Goal: Information Seeking & Learning: Check status

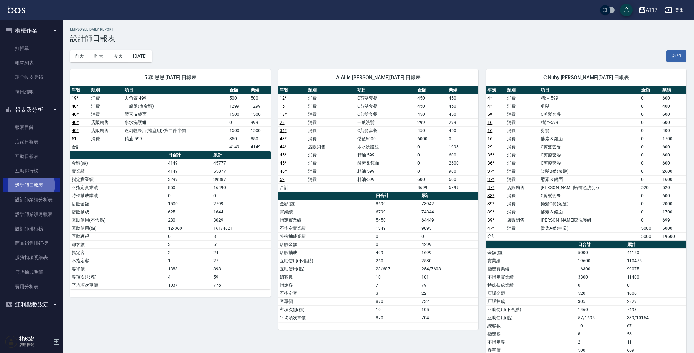
scroll to position [113, 0]
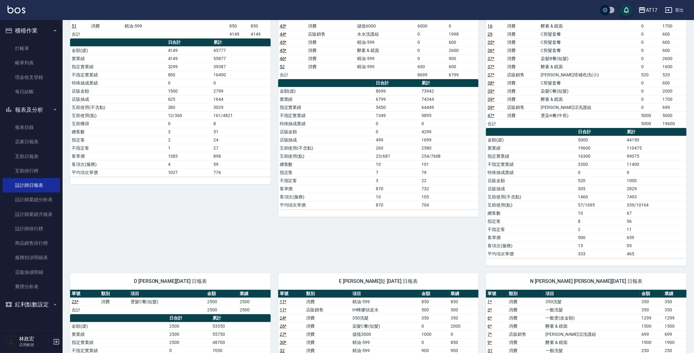
click at [668, 9] on icon "button" at bounding box center [669, 10] width 8 height 8
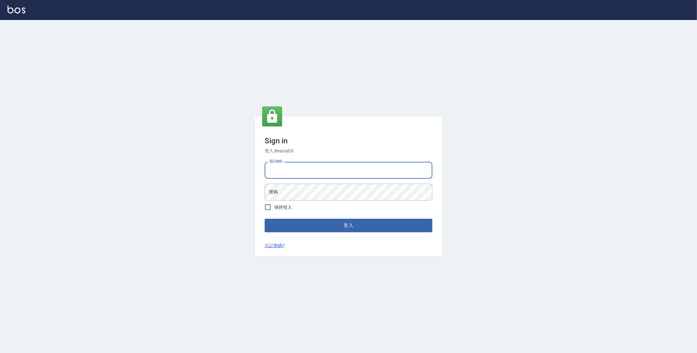
click at [377, 169] on input "電話號碼" at bounding box center [349, 170] width 168 height 17
type input "0963199014"
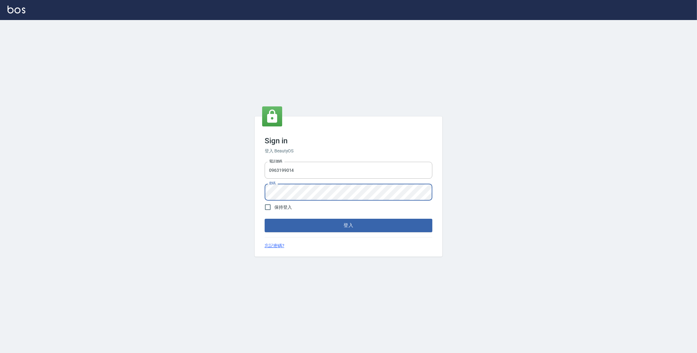
click at [265, 219] on button "登入" at bounding box center [349, 225] width 168 height 13
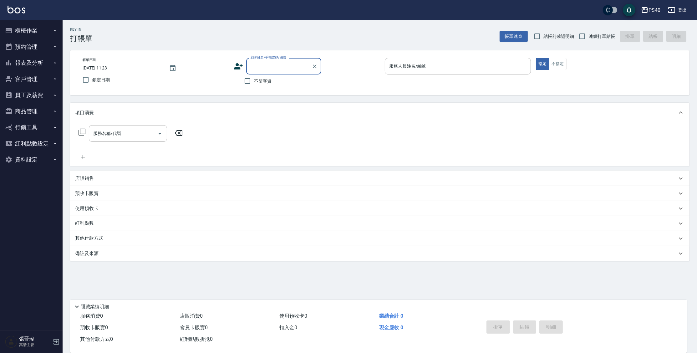
click at [17, 62] on button "報表及分析" at bounding box center [32, 63] width 58 height 16
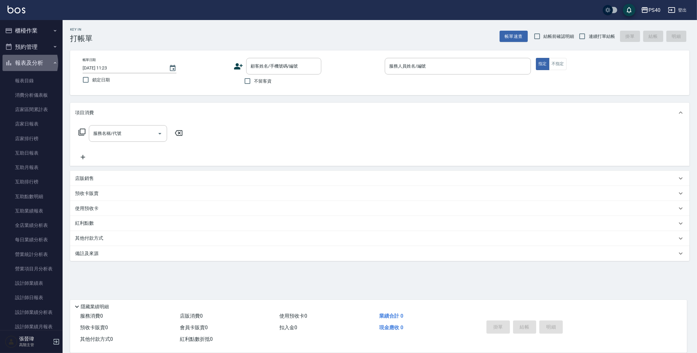
click at [24, 63] on button "報表及分析" at bounding box center [32, 63] width 58 height 16
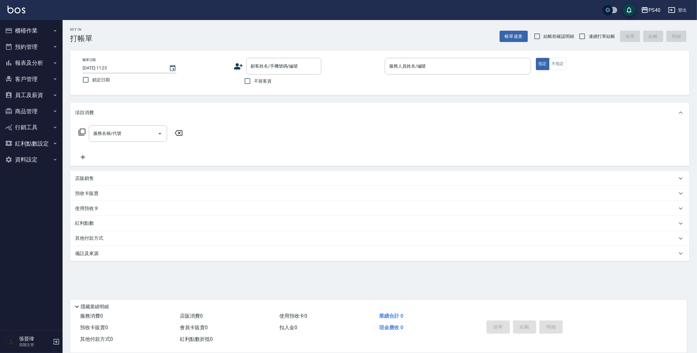
click at [20, 67] on button "報表及分析" at bounding box center [32, 63] width 58 height 16
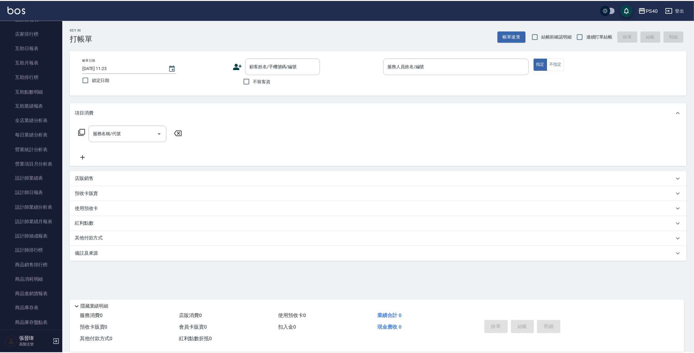
scroll to position [107, 0]
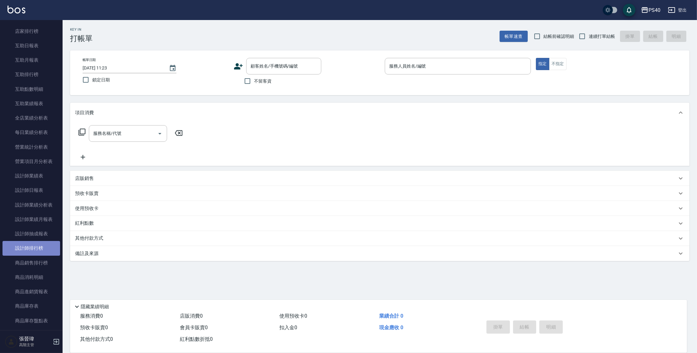
click at [33, 252] on link "設計師排行榜" at bounding box center [32, 248] width 58 height 14
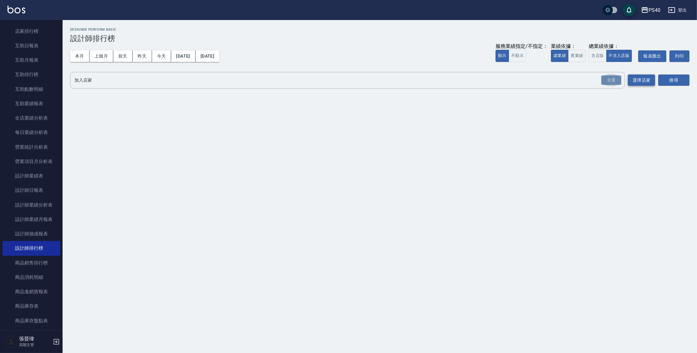
drag, startPoint x: 614, startPoint y: 80, endPoint x: 652, endPoint y: 81, distance: 38.2
click at [616, 81] on div "全選" at bounding box center [611, 80] width 20 height 10
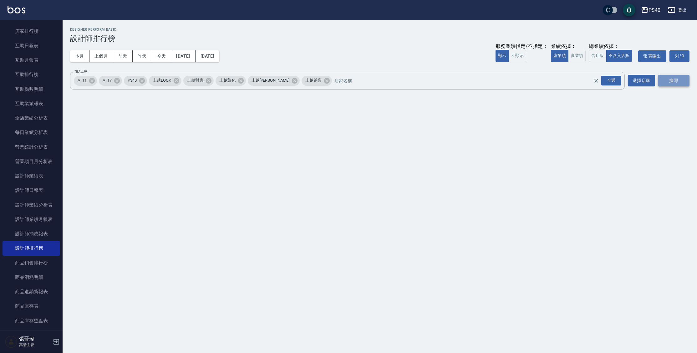
drag, startPoint x: 674, startPoint y: 82, endPoint x: 670, endPoint y: 81, distance: 4.2
click at [674, 82] on button "搜尋" at bounding box center [673, 81] width 31 height 12
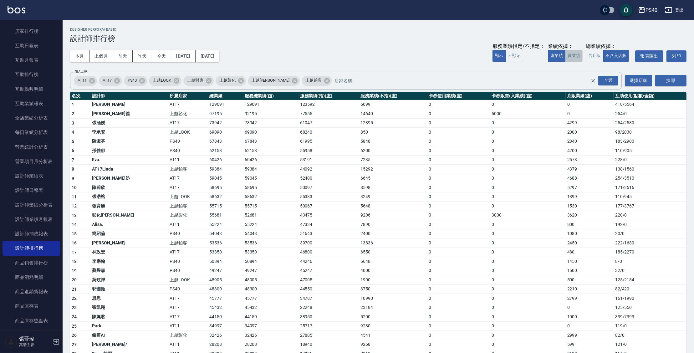
click at [576, 58] on button "實業績" at bounding box center [574, 56] width 18 height 12
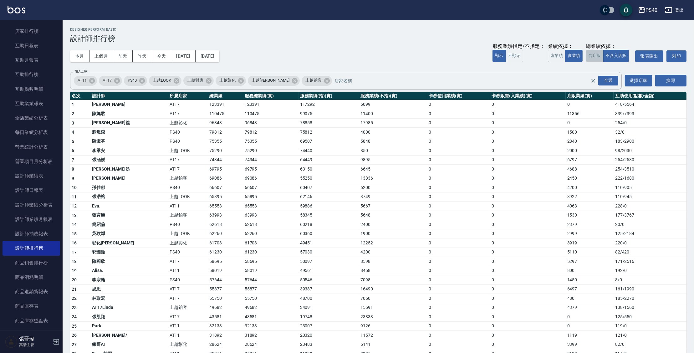
click at [592, 57] on button "含店販" at bounding box center [595, 56] width 18 height 12
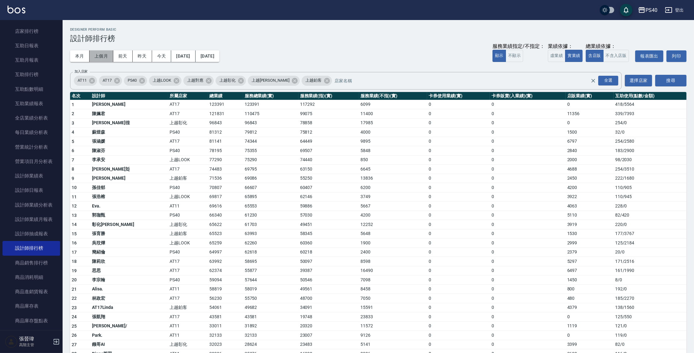
click at [103, 60] on button "上個月" at bounding box center [101, 56] width 24 height 12
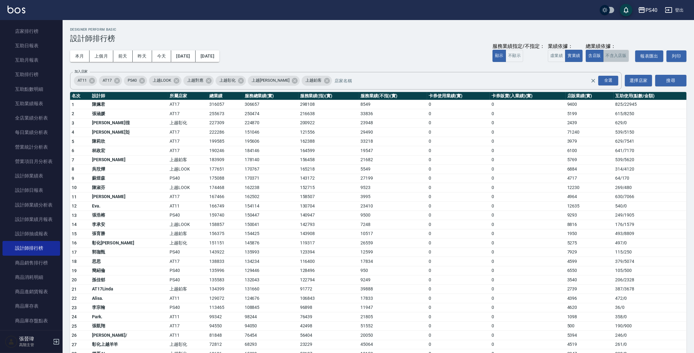
click at [619, 56] on button "不含入店販" at bounding box center [616, 56] width 26 height 12
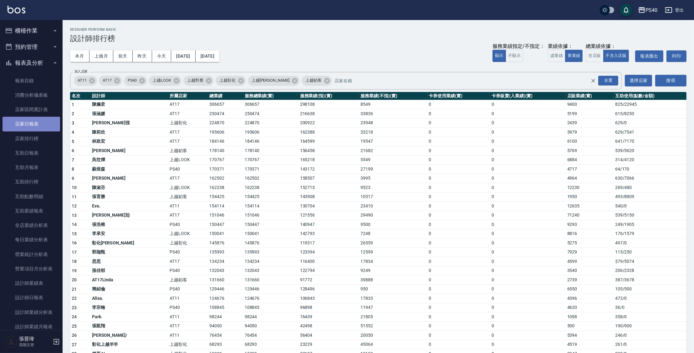
click at [41, 128] on link "店家日報表" at bounding box center [32, 124] width 58 height 14
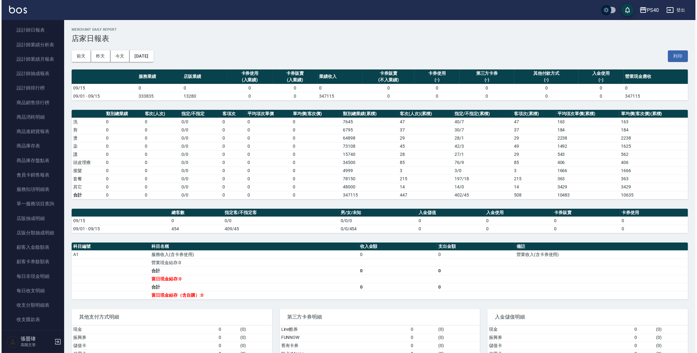
scroll to position [304, 0]
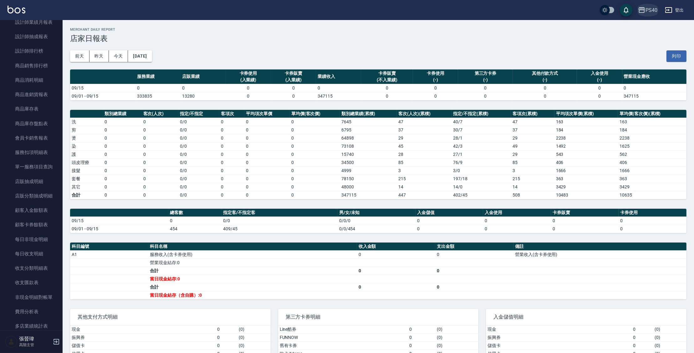
click at [641, 8] on icon "button" at bounding box center [642, 10] width 8 height 8
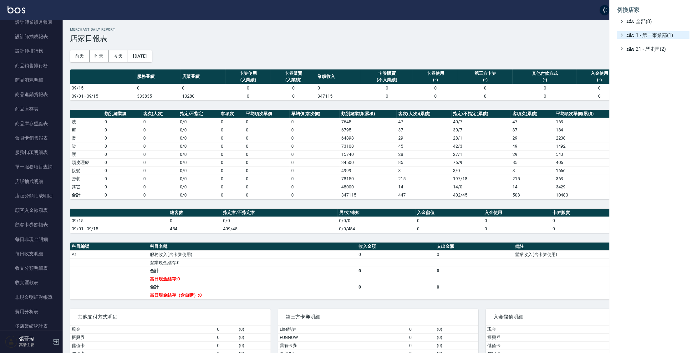
click at [642, 33] on span "1 - 第一事業部(1)" at bounding box center [656, 35] width 60 height 8
click at [653, 41] on span "1.08 - 張晉瑋(6)" at bounding box center [660, 43] width 54 height 8
click at [667, 78] on span "上越LOOK" at bounding box center [661, 78] width 52 height 8
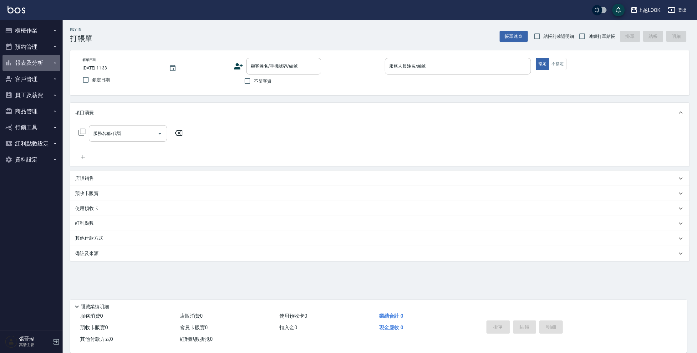
click at [25, 60] on button "報表及分析" at bounding box center [32, 63] width 58 height 16
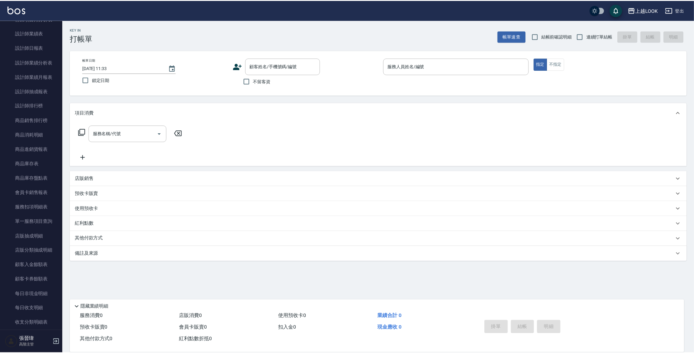
scroll to position [308, 0]
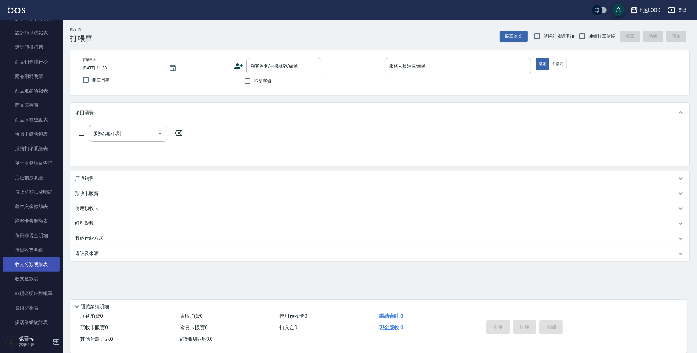
click at [41, 263] on link "收支分類明細表" at bounding box center [32, 264] width 58 height 14
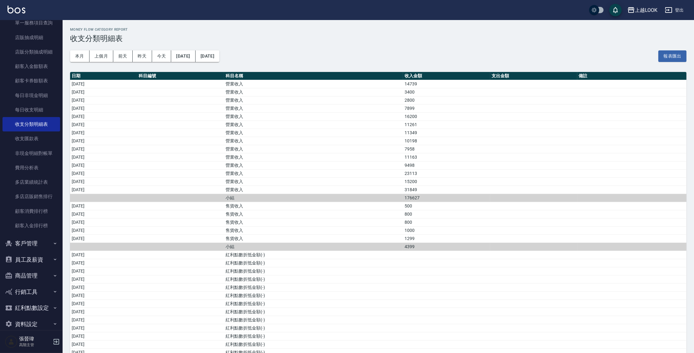
scroll to position [457, 0]
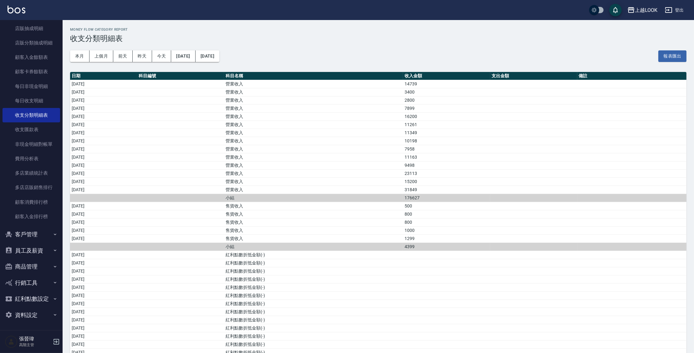
click at [29, 251] on button "員工及薪資" at bounding box center [32, 250] width 58 height 16
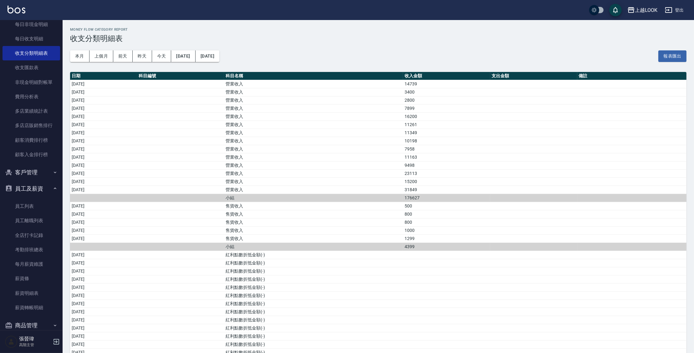
scroll to position [578, 0]
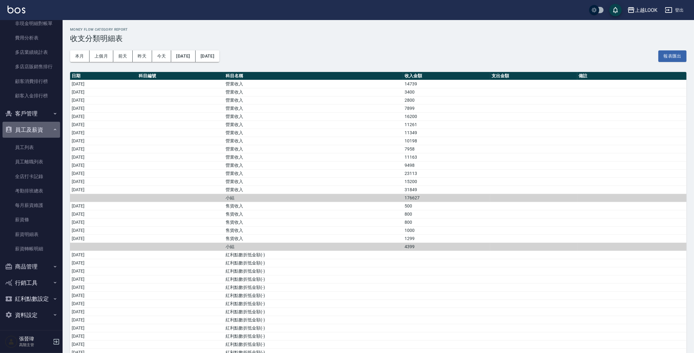
click at [40, 130] on button "員工及薪資" at bounding box center [32, 130] width 58 height 16
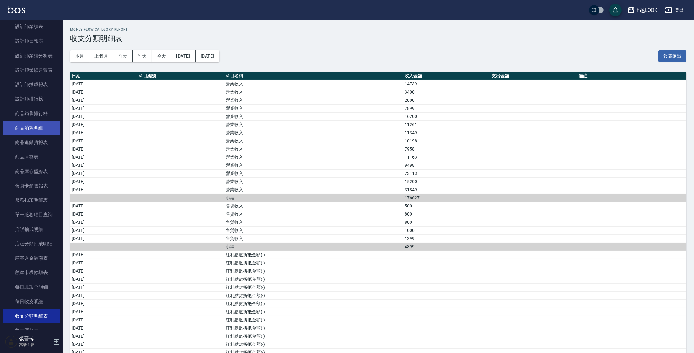
scroll to position [255, 0]
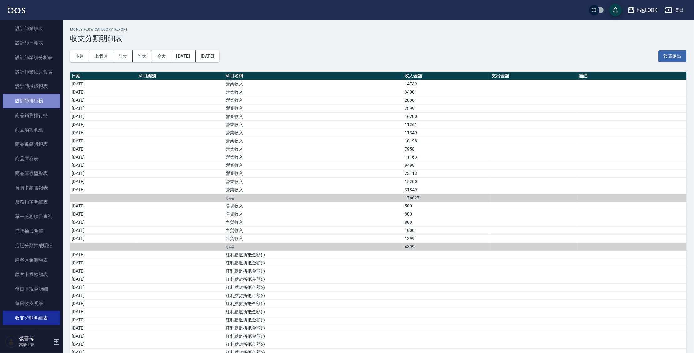
click at [35, 102] on link "設計師排行榜" at bounding box center [32, 101] width 58 height 14
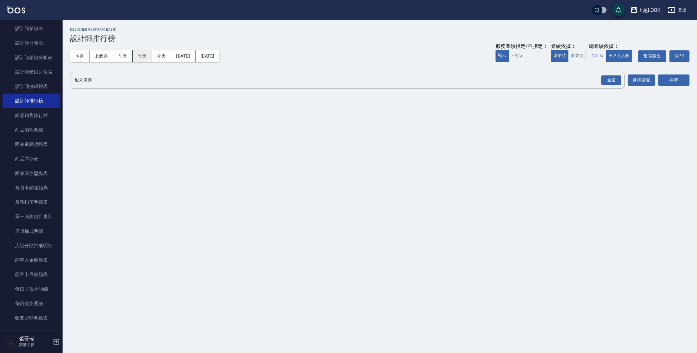
click at [140, 60] on button "昨天" at bounding box center [142, 56] width 19 height 12
click at [576, 57] on button "實業績" at bounding box center [577, 56] width 18 height 12
click at [561, 53] on button "虛業績" at bounding box center [560, 56] width 18 height 12
click at [595, 57] on button "含店販" at bounding box center [598, 56] width 18 height 12
click at [672, 79] on button "搜尋" at bounding box center [673, 80] width 31 height 12
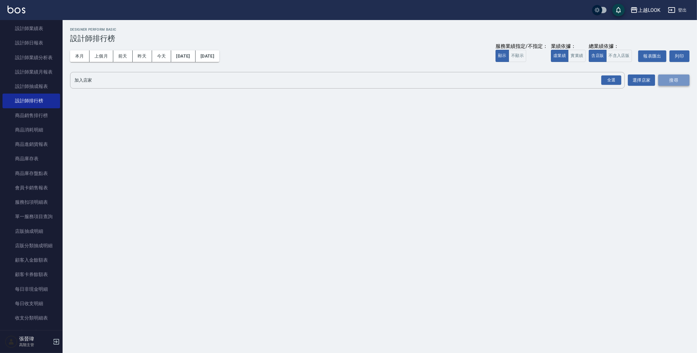
click at [666, 81] on button "搜尋" at bounding box center [673, 80] width 31 height 12
click at [621, 83] on div "全選" at bounding box center [611, 80] width 22 height 17
click at [604, 80] on div "全選" at bounding box center [611, 80] width 20 height 10
click at [666, 80] on button "搜尋" at bounding box center [673, 81] width 31 height 12
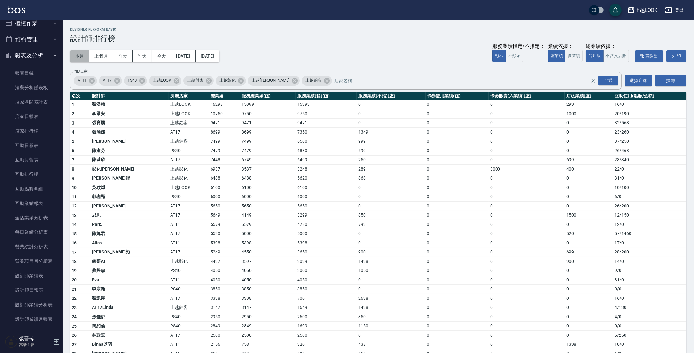
click at [83, 57] on button "本月" at bounding box center [79, 56] width 19 height 12
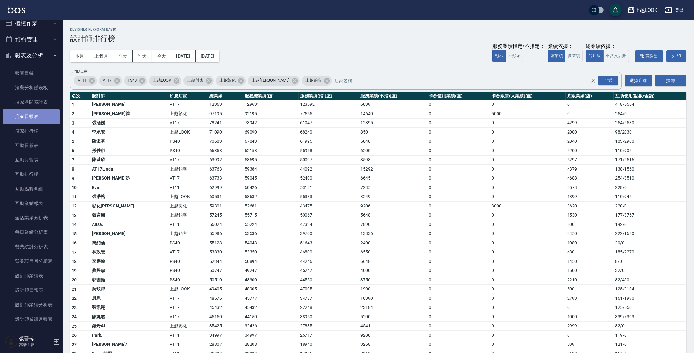
click at [32, 115] on link "店家日報表" at bounding box center [32, 116] width 58 height 14
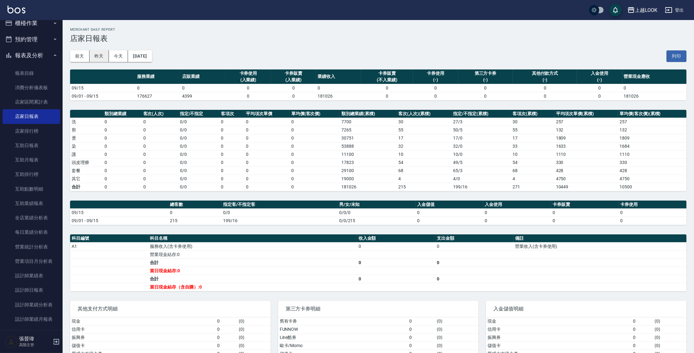
click at [100, 56] on button "昨天" at bounding box center [98, 56] width 19 height 12
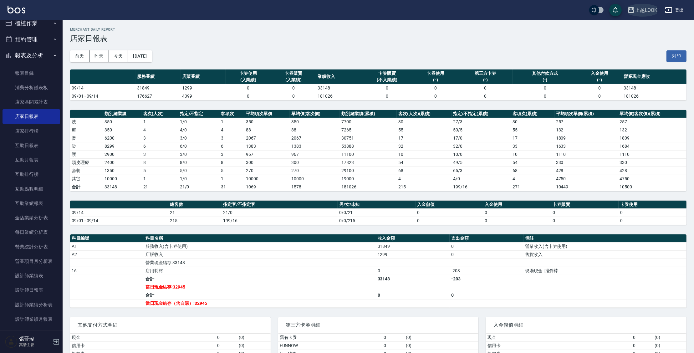
click at [643, 12] on div "上越LOOK" at bounding box center [646, 10] width 23 height 8
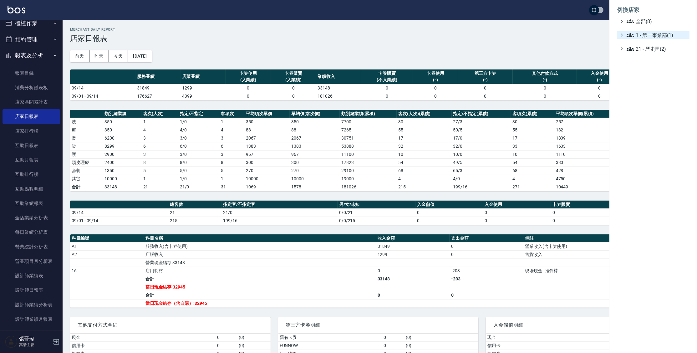
click at [643, 38] on span "1 - 第一事業部(1)" at bounding box center [656, 35] width 60 height 8
click at [641, 42] on span "1.08 - 張晉瑋(6)" at bounding box center [660, 43] width 54 height 8
click at [648, 61] on span "AT17" at bounding box center [661, 60] width 52 height 8
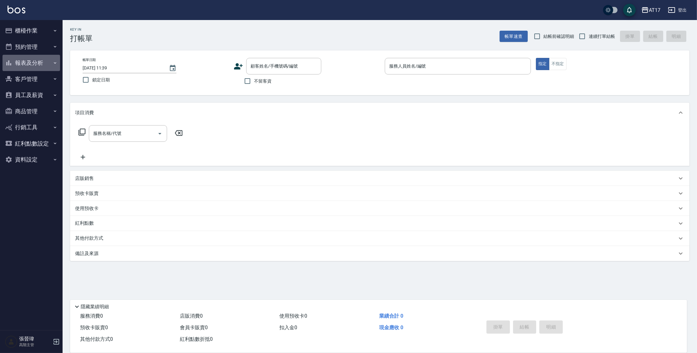
click at [23, 61] on button "報表及分析" at bounding box center [32, 63] width 58 height 16
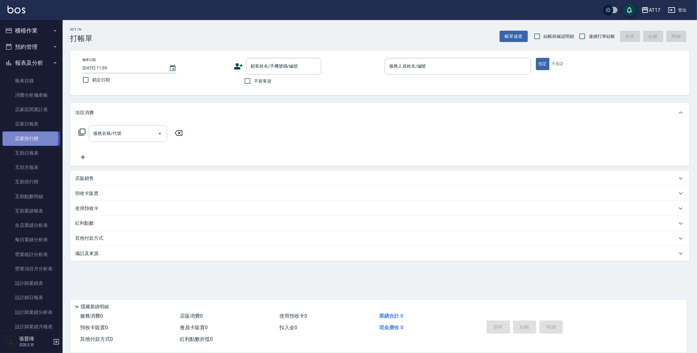
click at [28, 138] on link "店家排行榜" at bounding box center [32, 138] width 58 height 14
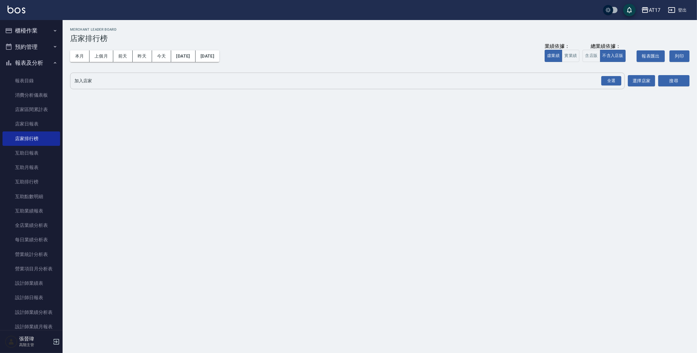
click at [79, 83] on input "加入店家" at bounding box center [343, 80] width 540 height 11
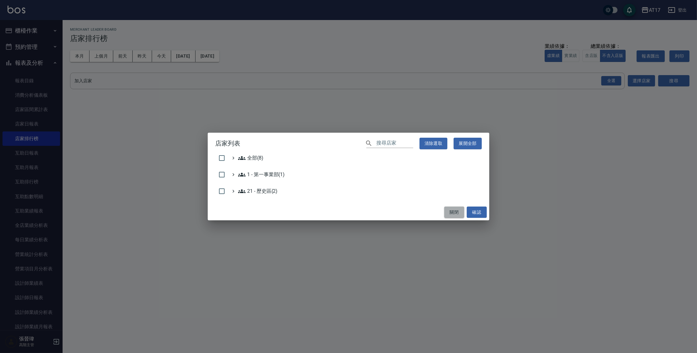
click at [456, 214] on button "關閉" at bounding box center [454, 212] width 20 height 12
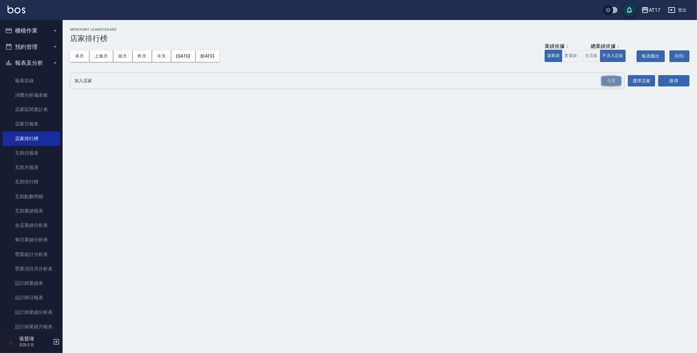
click at [607, 82] on div "全選" at bounding box center [611, 81] width 20 height 10
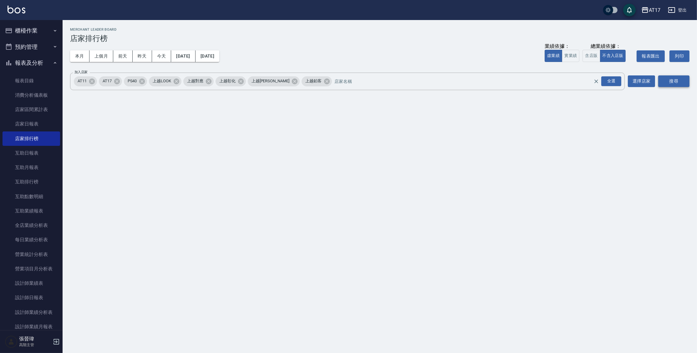
click at [674, 84] on button "搜尋" at bounding box center [673, 81] width 31 height 12
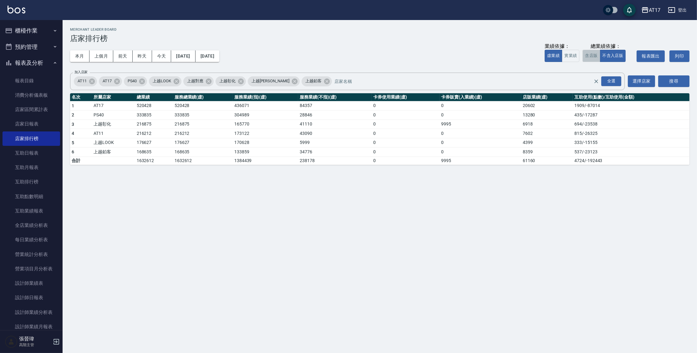
click at [584, 58] on button "含店販" at bounding box center [591, 56] width 18 height 12
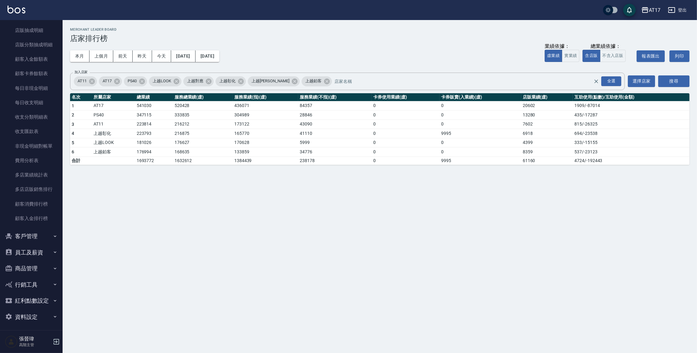
scroll to position [457, 0]
click at [685, 9] on button "登出" at bounding box center [677, 10] width 24 height 12
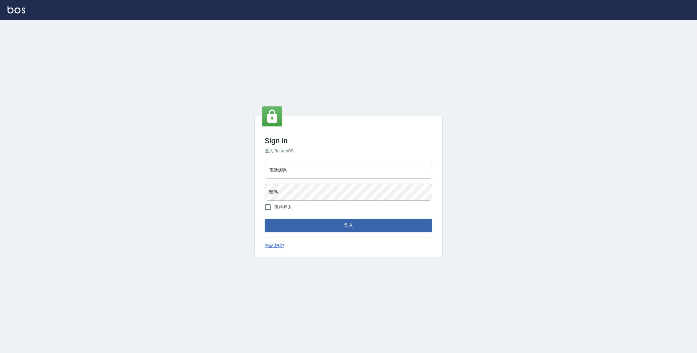
click at [342, 173] on input "電話號碼" at bounding box center [349, 170] width 168 height 17
type input "0977380821"
drag, startPoint x: 268, startPoint y: 171, endPoint x: 299, endPoint y: 169, distance: 31.6
click at [299, 169] on input "0977380821" at bounding box center [349, 170] width 168 height 17
click at [265, 219] on button "登入" at bounding box center [349, 225] width 168 height 13
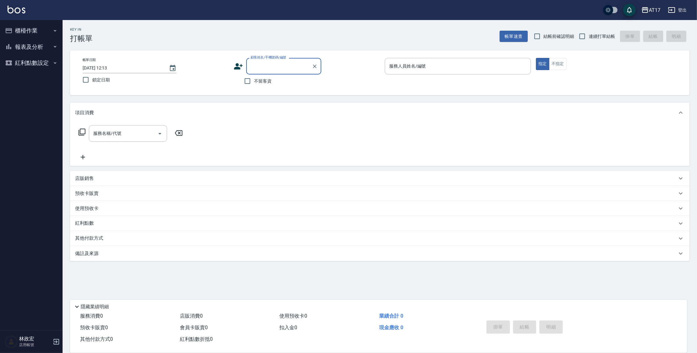
click at [34, 46] on button "報表及分析" at bounding box center [32, 47] width 58 height 16
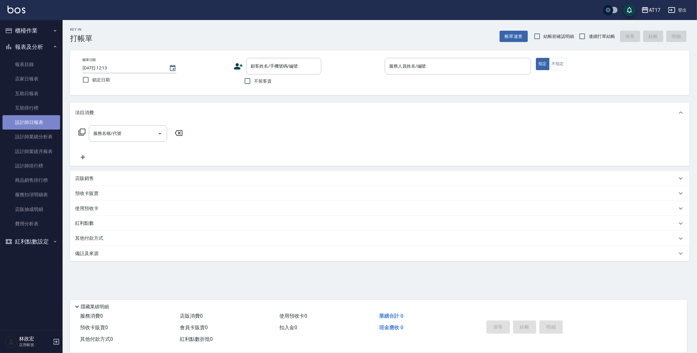
click at [26, 124] on link "設計師日報表" at bounding box center [32, 122] width 58 height 14
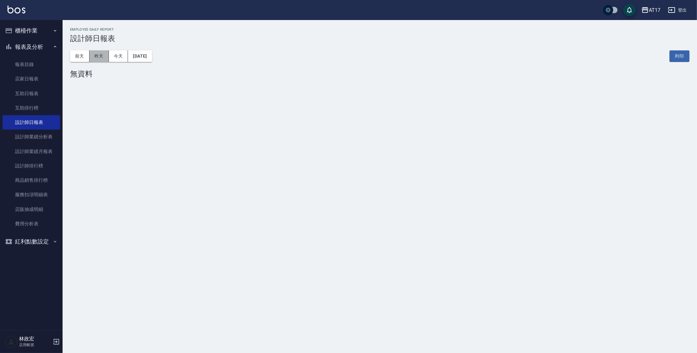
click at [103, 55] on button "昨天" at bounding box center [98, 56] width 19 height 12
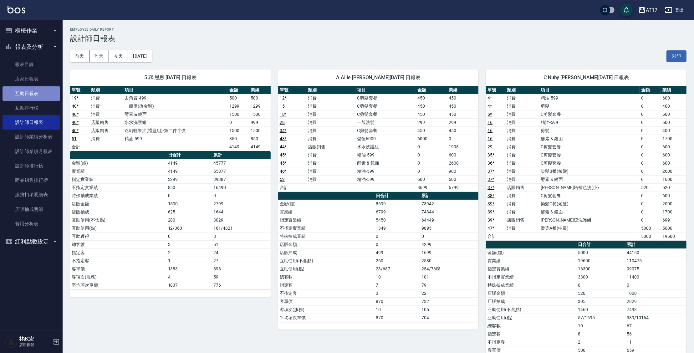
click at [38, 99] on link "互助日報表" at bounding box center [32, 93] width 58 height 14
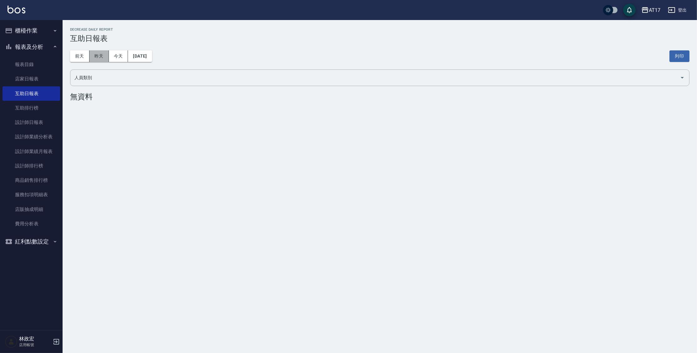
click at [98, 54] on button "昨天" at bounding box center [98, 56] width 19 height 12
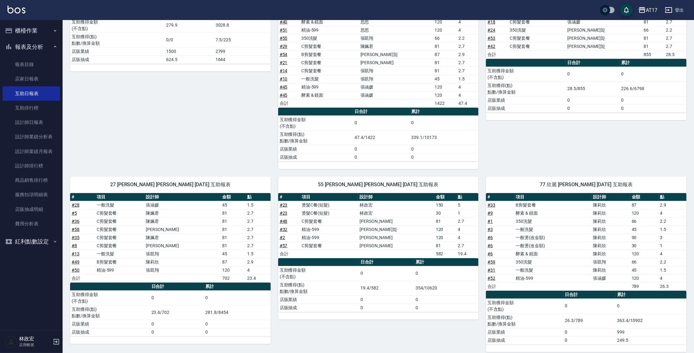
scroll to position [159, 0]
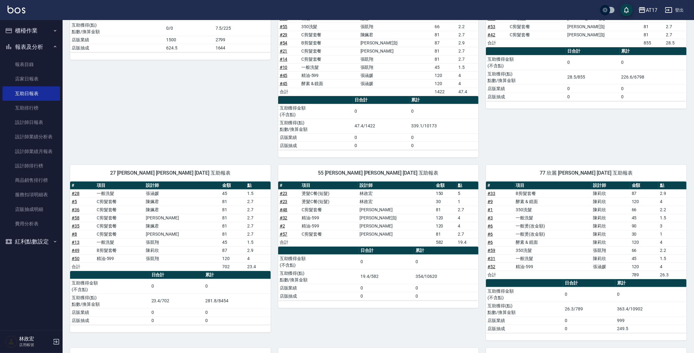
click at [34, 44] on button "報表及分析" at bounding box center [32, 47] width 58 height 16
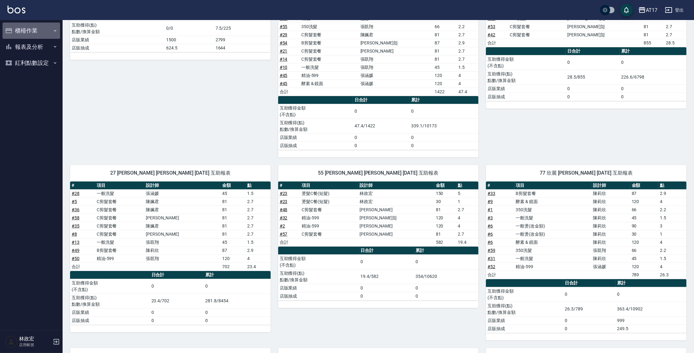
click at [33, 35] on button "櫃檯作業" at bounding box center [32, 31] width 58 height 16
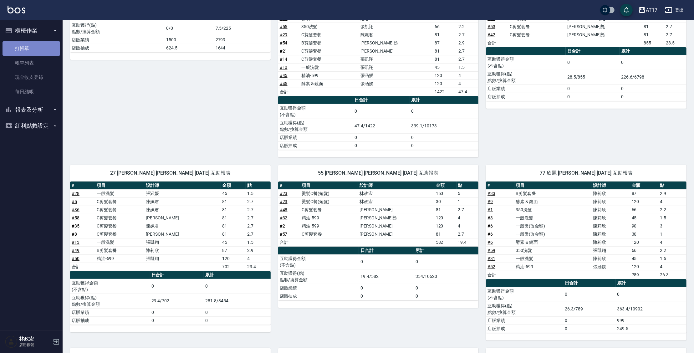
click at [33, 43] on link "打帳單" at bounding box center [32, 48] width 58 height 14
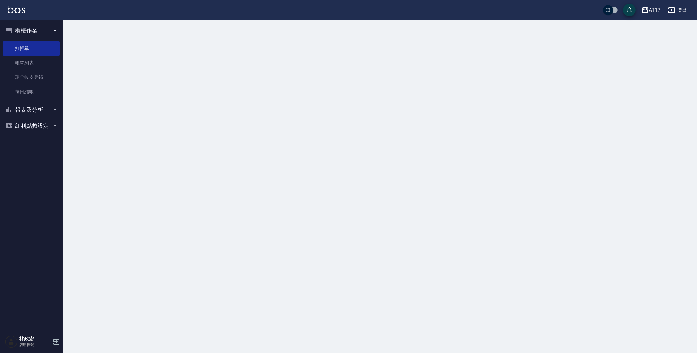
click at [33, 32] on button "櫃檯作業" at bounding box center [32, 31] width 58 height 16
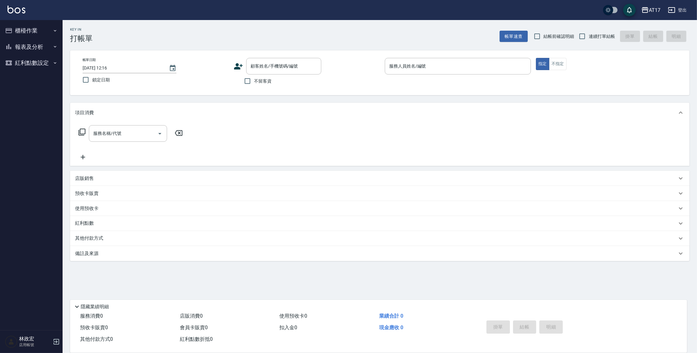
click at [24, 49] on button "報表及分析" at bounding box center [32, 47] width 58 height 16
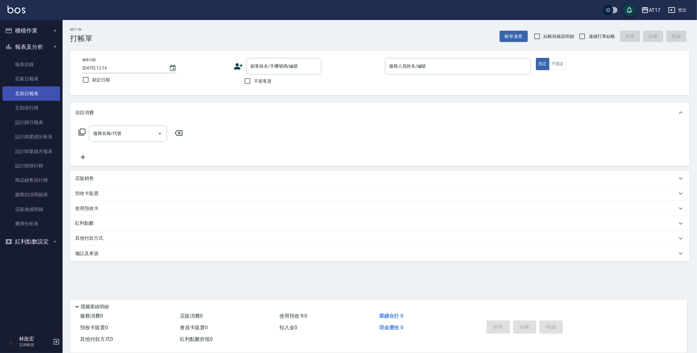
click at [33, 98] on link "互助日報表" at bounding box center [32, 93] width 58 height 14
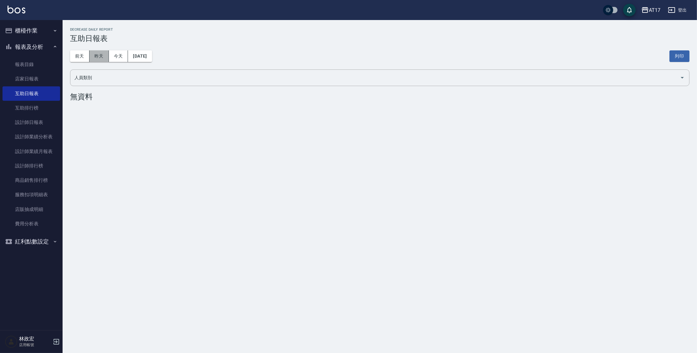
click at [102, 55] on button "昨天" at bounding box center [98, 56] width 19 height 12
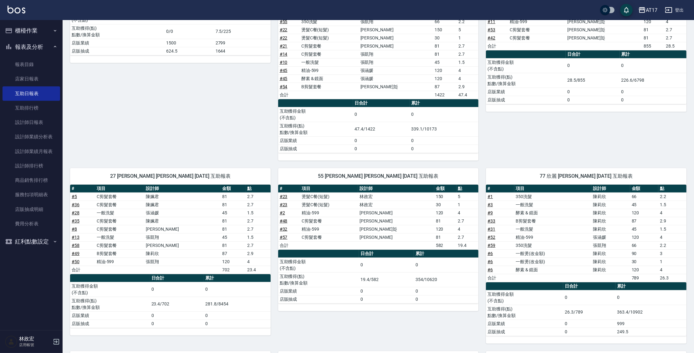
scroll to position [159, 0]
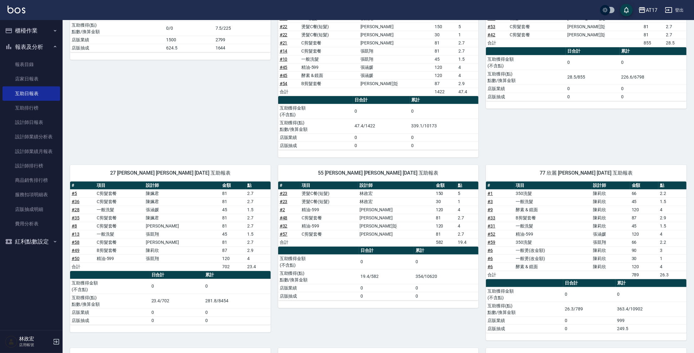
click at [17, 47] on button "報表及分析" at bounding box center [32, 47] width 58 height 16
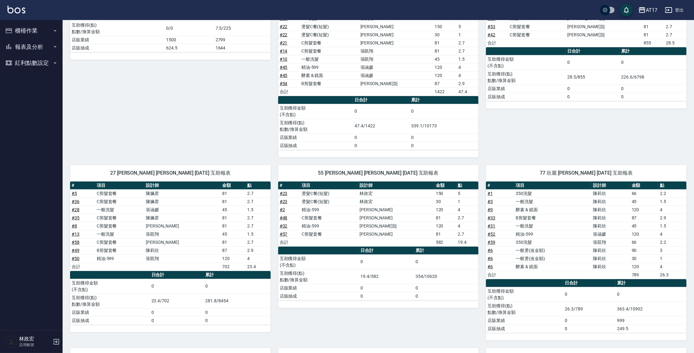
click at [19, 36] on button "櫃檯作業" at bounding box center [32, 31] width 58 height 16
click at [17, 48] on link "打帳單" at bounding box center [32, 48] width 58 height 14
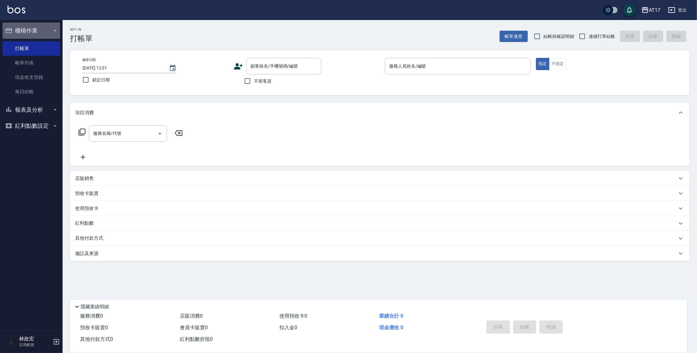
click at [22, 33] on button "櫃檯作業" at bounding box center [32, 31] width 58 height 16
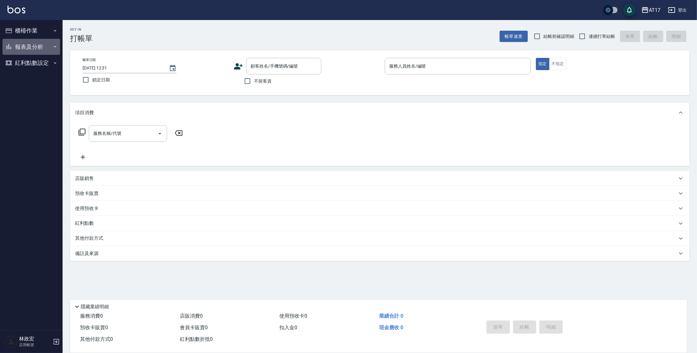
click at [34, 44] on button "報表及分析" at bounding box center [32, 47] width 58 height 16
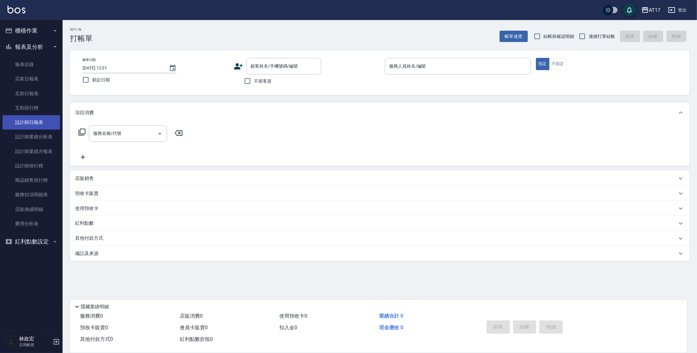
click at [40, 124] on link "設計師日報表" at bounding box center [32, 122] width 58 height 14
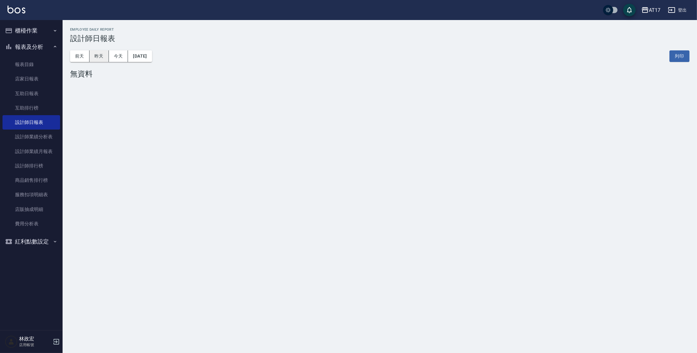
click at [97, 60] on button "昨天" at bounding box center [98, 56] width 19 height 12
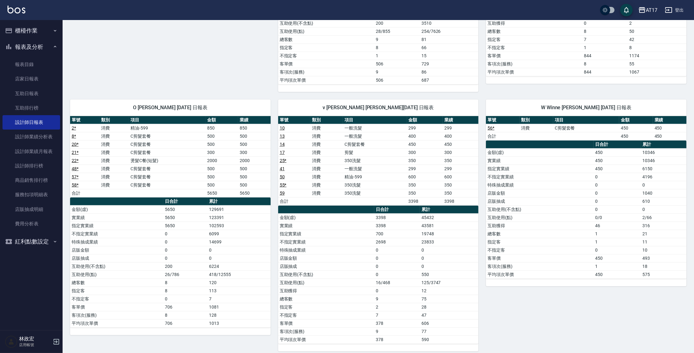
scroll to position [556, 0]
